Goal: Find specific page/section: Find specific page/section

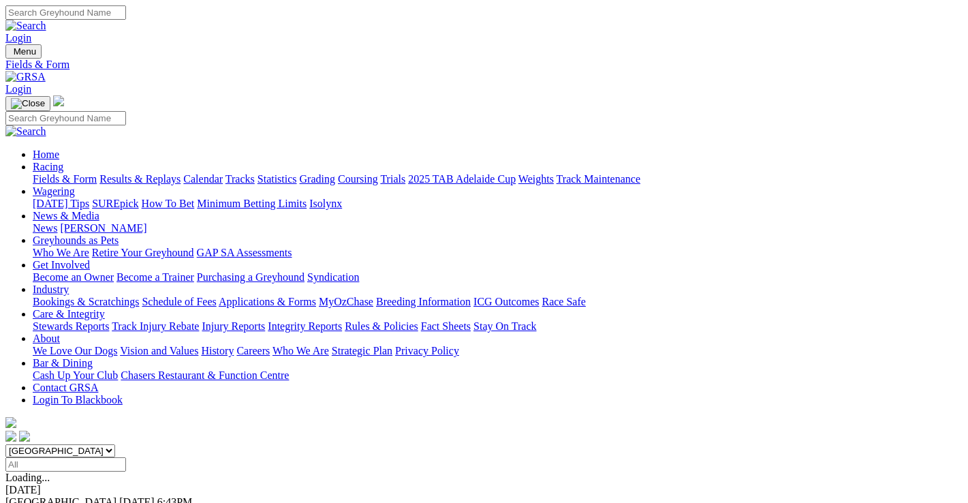
scroll to position [272, 0]
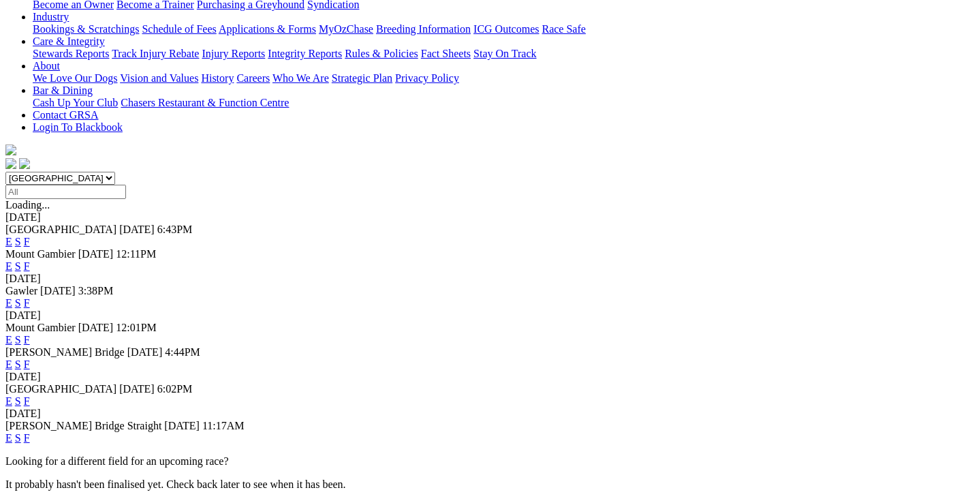
click at [30, 395] on link "F" at bounding box center [27, 401] width 6 height 12
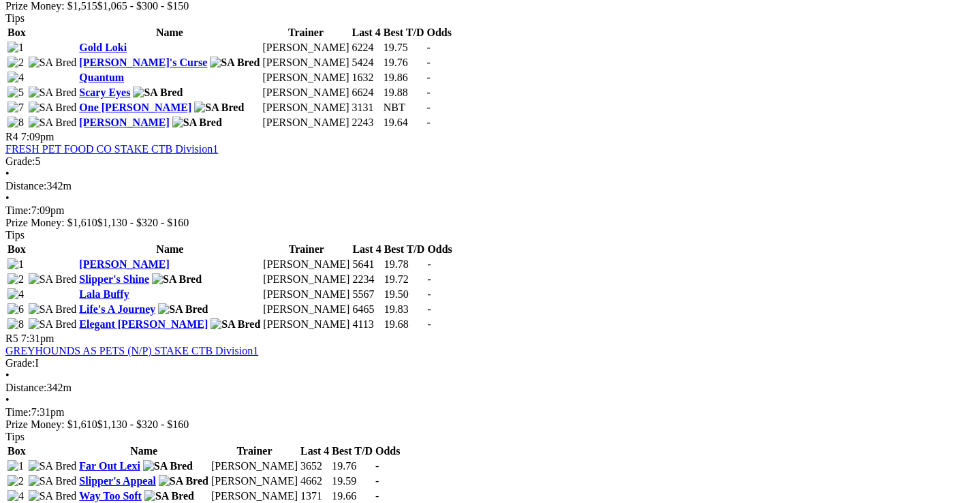
scroll to position [1158, 0]
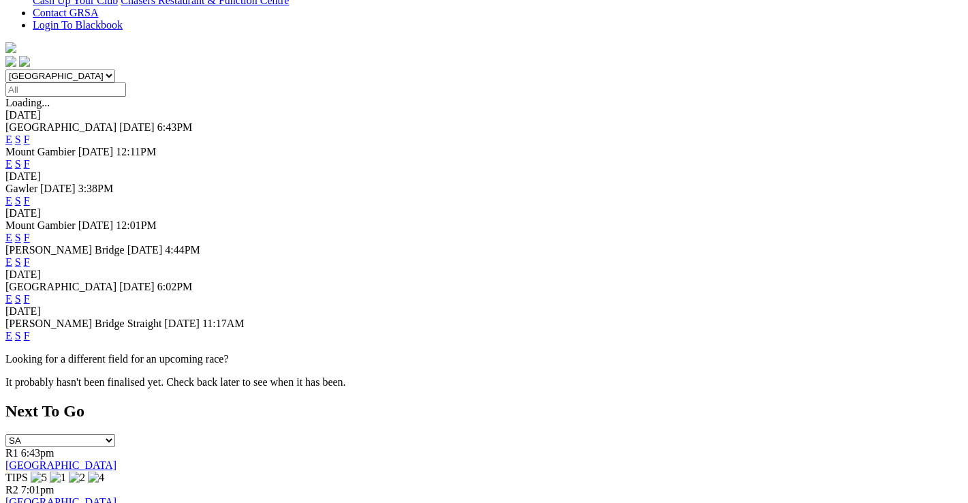
scroll to position [409, 0]
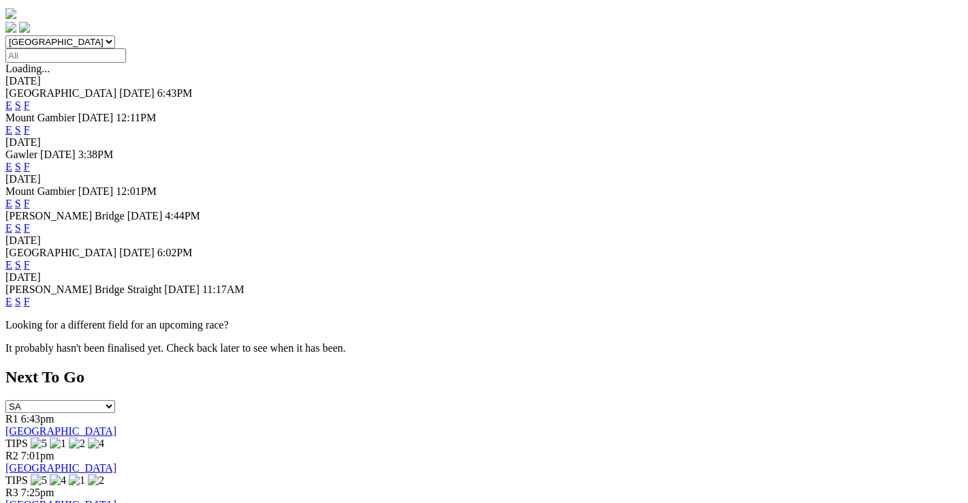
click at [30, 296] on link "F" at bounding box center [27, 302] width 6 height 12
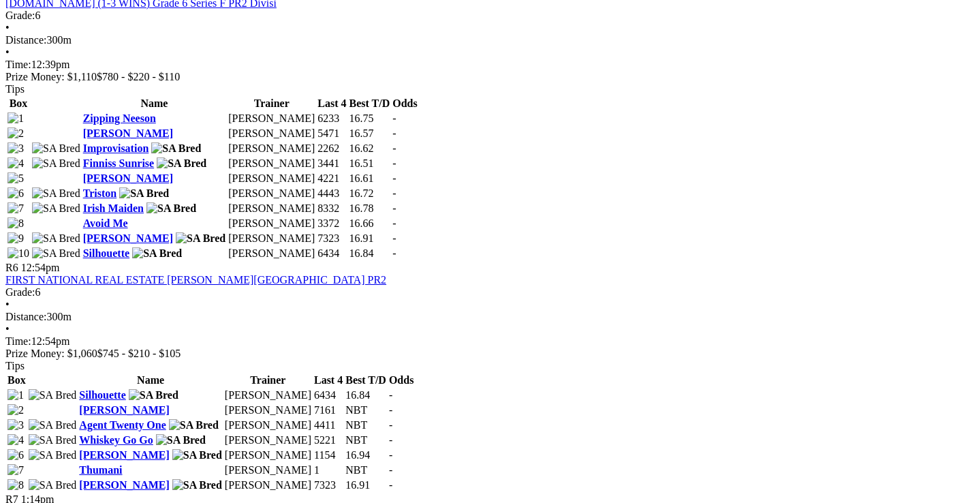
scroll to position [1567, 0]
